Goal: Browse casually

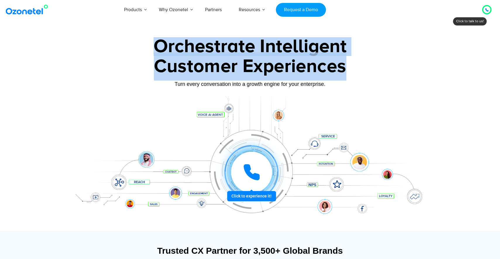
drag, startPoint x: 145, startPoint y: 37, endPoint x: 352, endPoint y: 79, distance: 211.4
click at [352, 79] on div "Orchestrate Intelligent Customer Experiences Turn every conversation into a gro…" at bounding box center [250, 133] width 366 height 193
click at [143, 54] on div "Customer Experiences" at bounding box center [250, 66] width 366 height 28
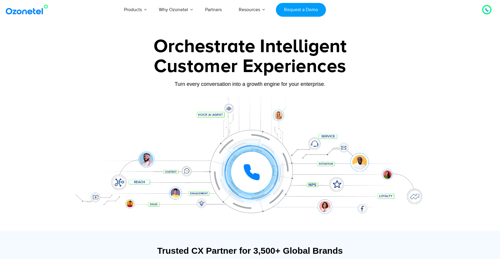
click at [60, 57] on div at bounding box center [250, 130] width 500 height 199
click at [28, 64] on div at bounding box center [250, 130] width 500 height 199
